Goal: Information Seeking & Learning: Find specific fact

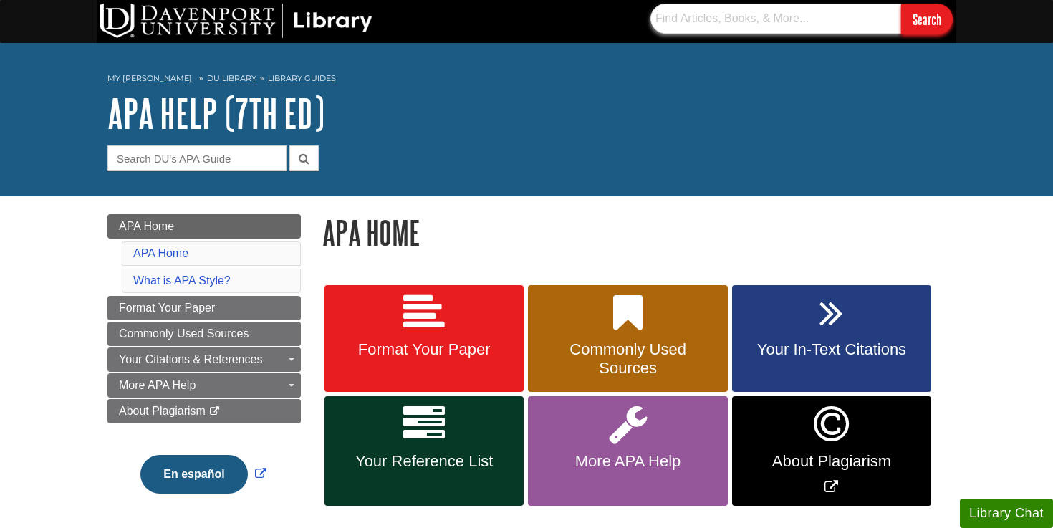
click at [743, 23] on input "text" at bounding box center [776, 19] width 251 height 30
paste input "[URL][DOMAIN_NAME]"
type input "[URL][DOMAIN_NAME]"
click at [901, 4] on input "Search" at bounding box center [927, 19] width 52 height 31
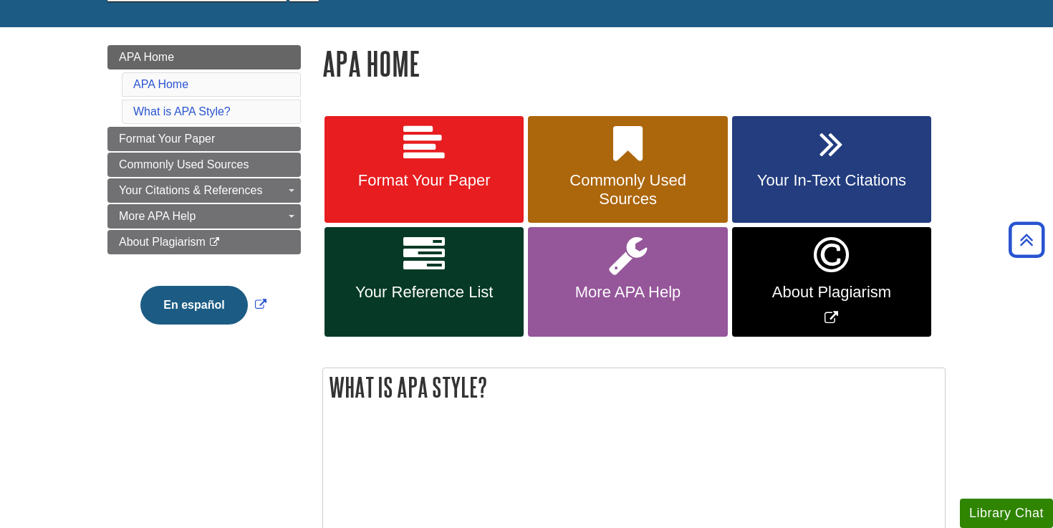
scroll to position [0, 0]
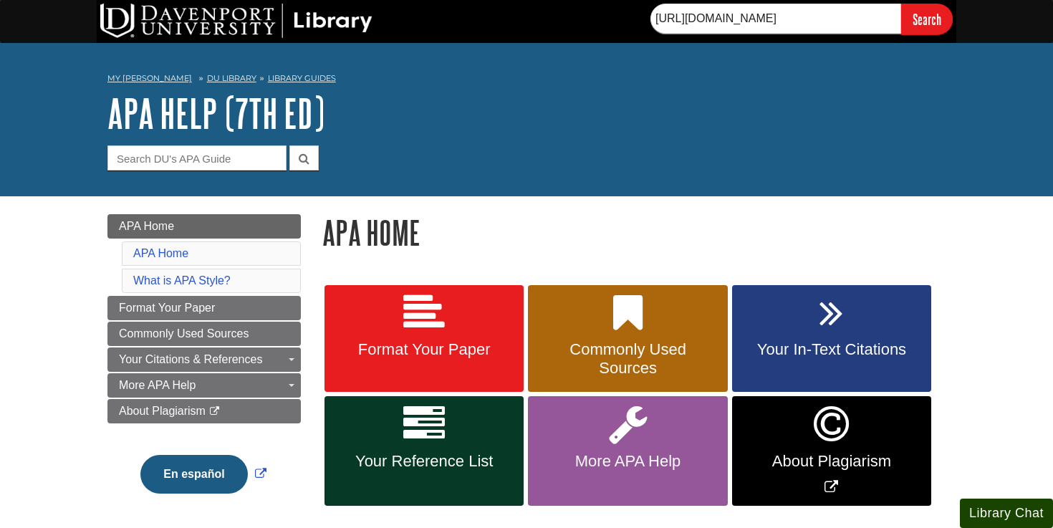
click at [1002, 509] on button "Library Chat" at bounding box center [1006, 513] width 93 height 29
click at [925, 28] on input "Search" at bounding box center [927, 19] width 52 height 31
drag, startPoint x: 656, startPoint y: 17, endPoint x: 967, endPoint y: 23, distance: 311.0
click at [967, 23] on div "[URL][DOMAIN_NAME] Search" at bounding box center [526, 21] width 1053 height 43
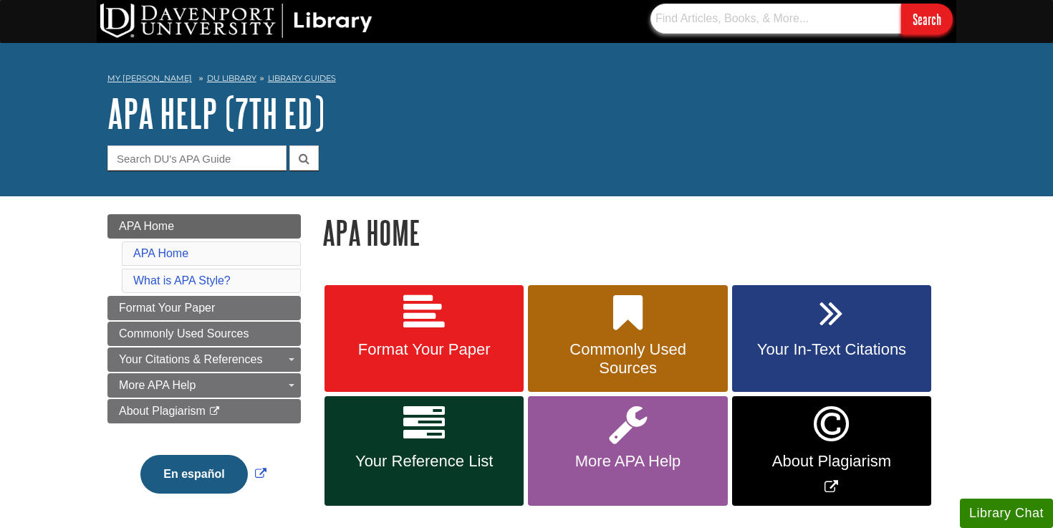
scroll to position [0, 0]
click at [772, 25] on input "text" at bounding box center [776, 19] width 251 height 30
paste input "[URL][DOMAIN_NAME]"
type input "[URL][DOMAIN_NAME]"
click at [901, 4] on input "Search" at bounding box center [927, 19] width 52 height 31
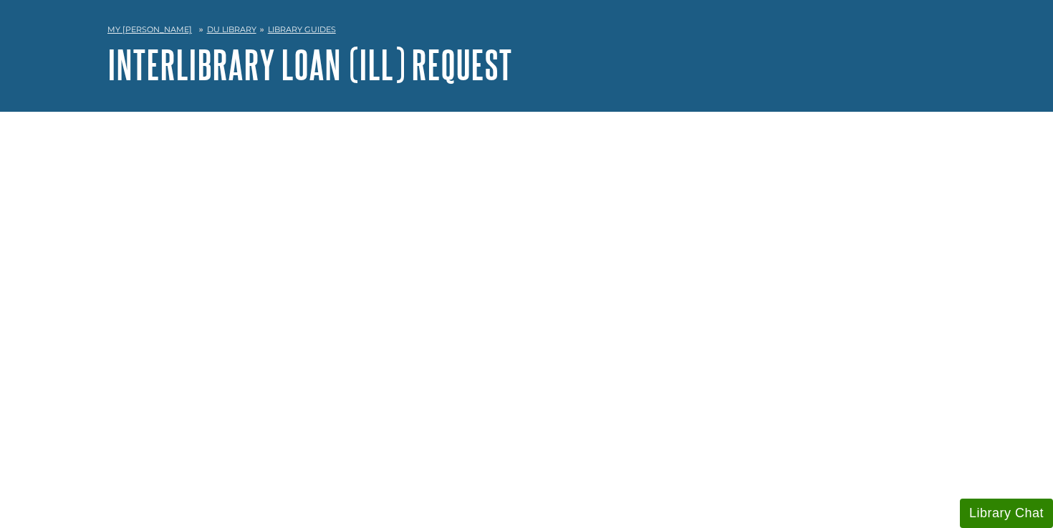
scroll to position [59, 0]
